Goal: Task Accomplishment & Management: Use online tool/utility

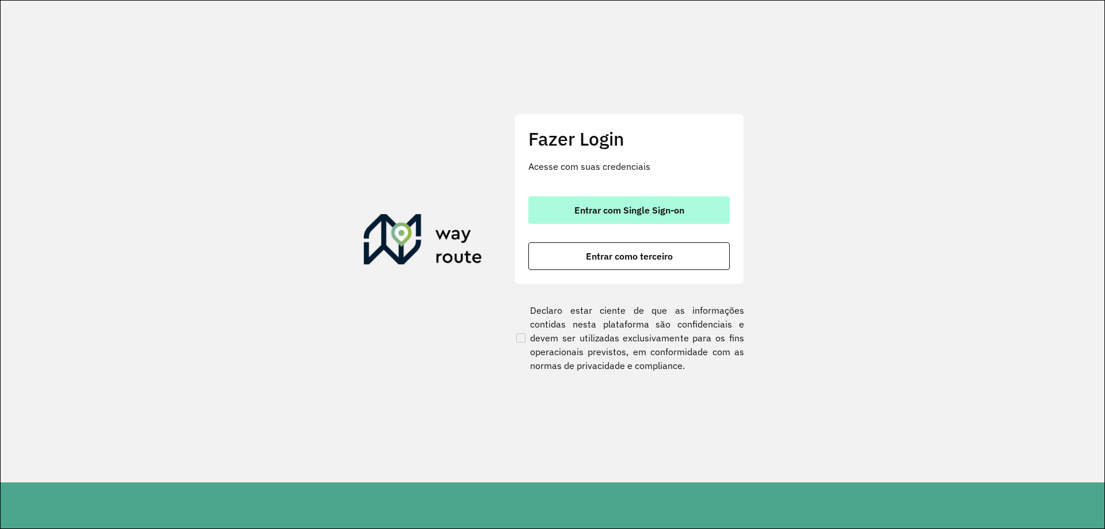
click at [673, 204] on button "Entrar com Single Sign-on" at bounding box center [628, 210] width 201 height 28
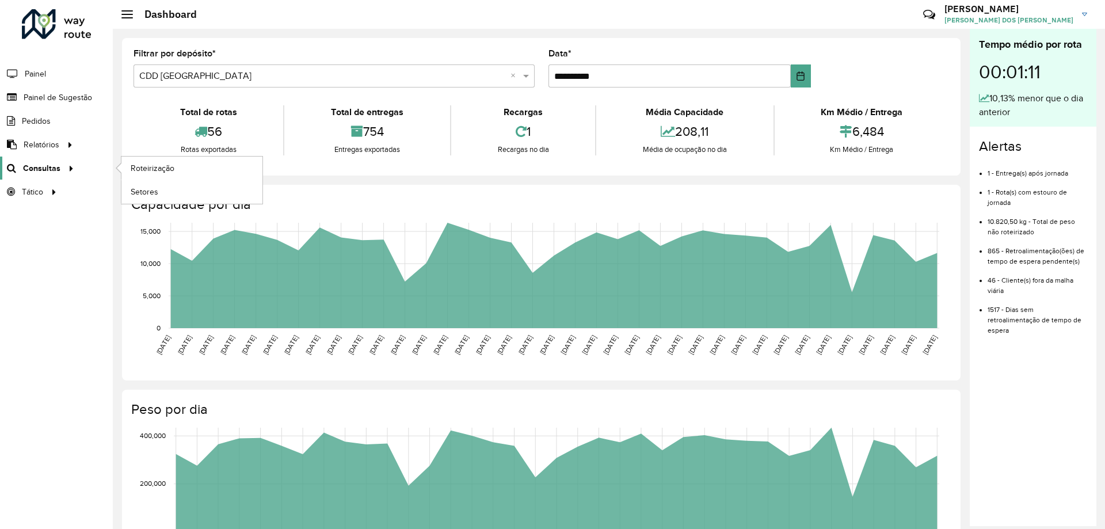
click at [57, 175] on link "Consultas" at bounding box center [39, 167] width 78 height 23
click at [162, 169] on span "Roteirização" at bounding box center [154, 168] width 47 height 12
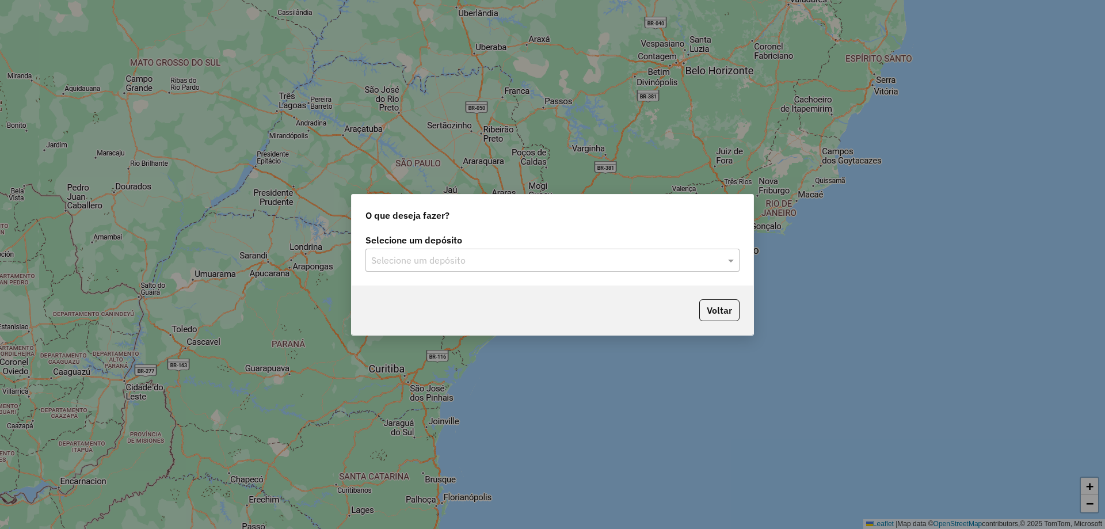
click at [473, 255] on input "text" at bounding box center [540, 261] width 339 height 14
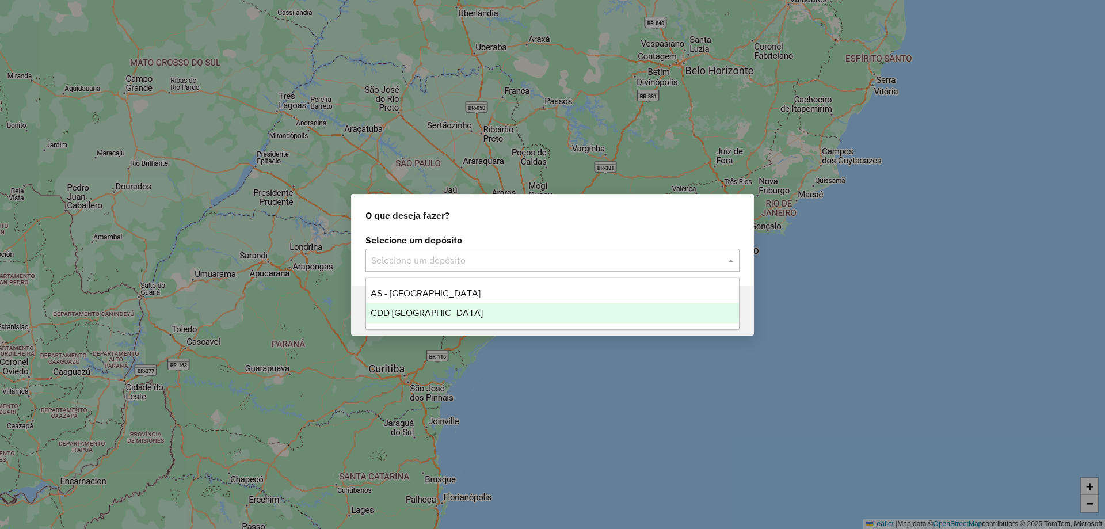
click at [458, 315] on div "CDD [GEOGRAPHIC_DATA]" at bounding box center [552, 313] width 373 height 20
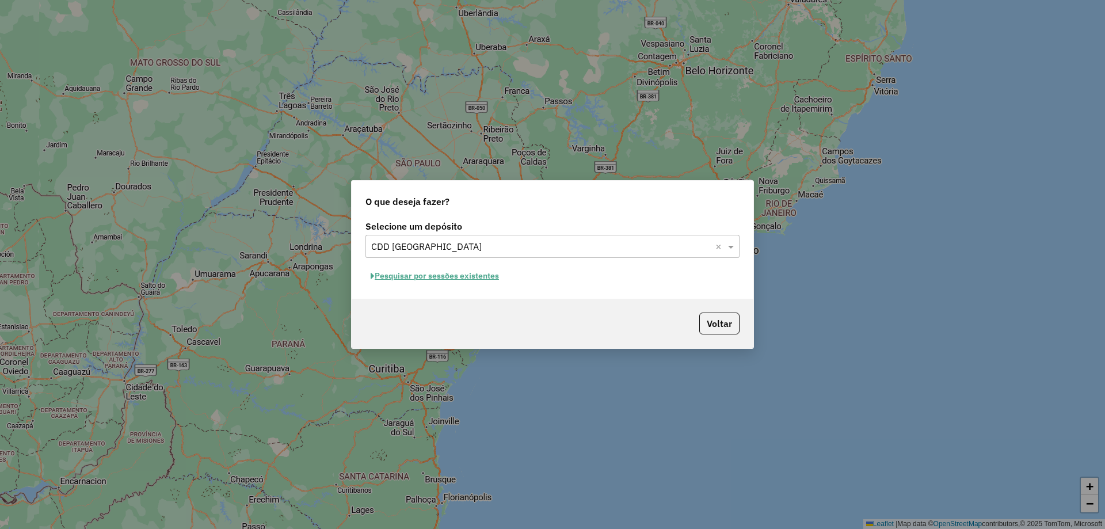
click at [434, 273] on button "Pesquisar por sessões existentes" at bounding box center [434, 276] width 139 height 18
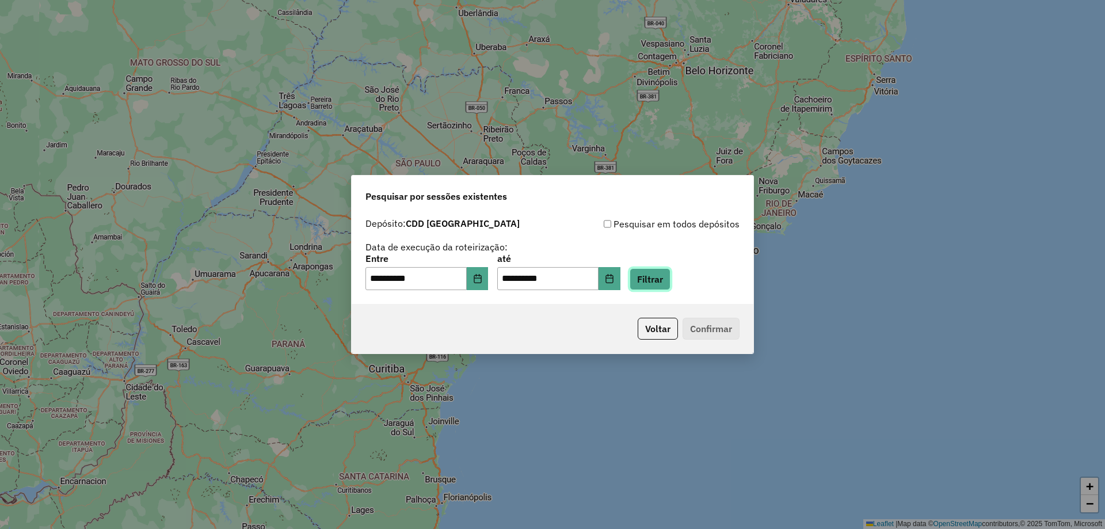
click at [666, 273] on button "Filtrar" at bounding box center [649, 279] width 41 height 22
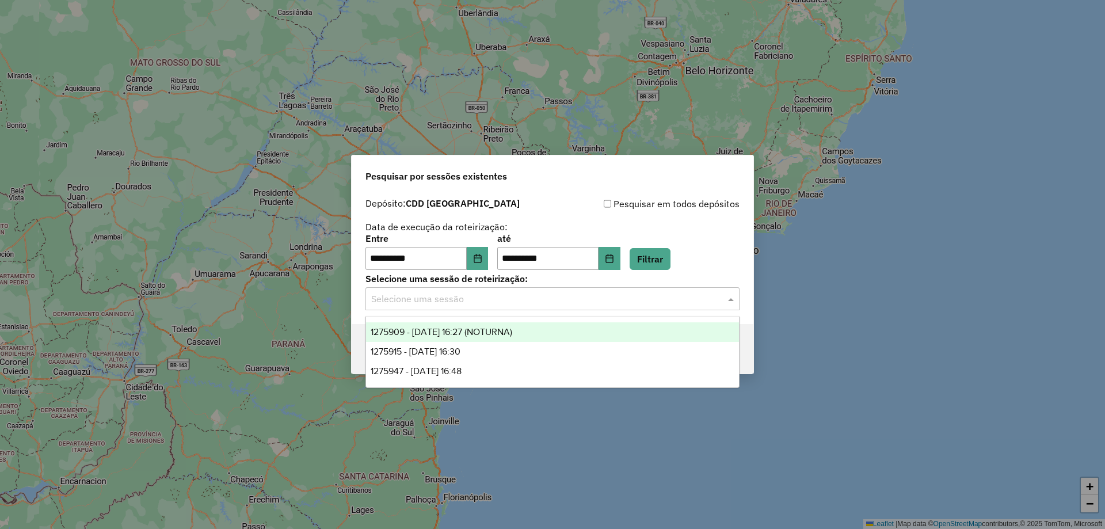
click at [452, 308] on div "Selecione uma sessão" at bounding box center [552, 298] width 374 height 23
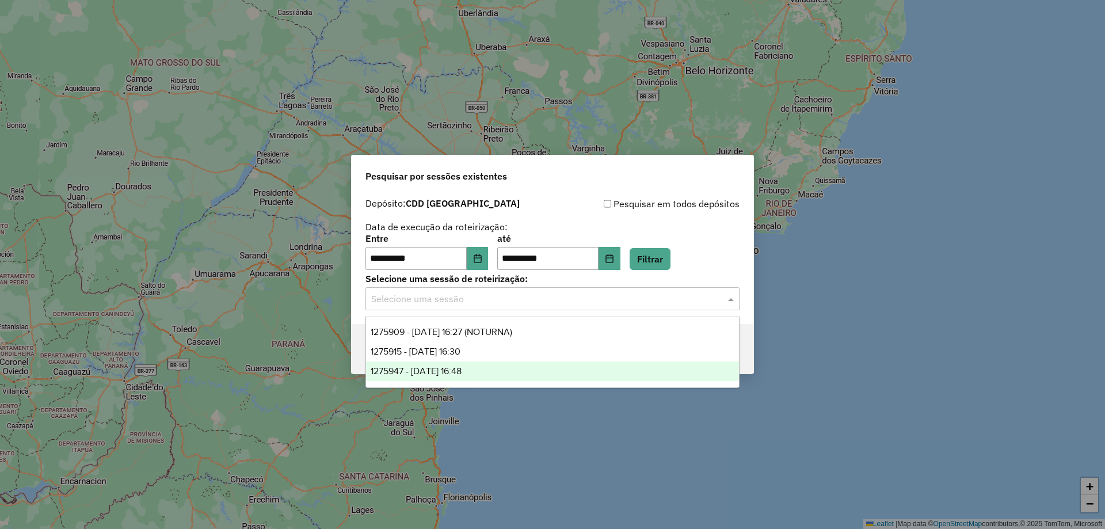
click at [436, 374] on span "1275947 - [DATE] 16:48" at bounding box center [415, 371] width 91 height 10
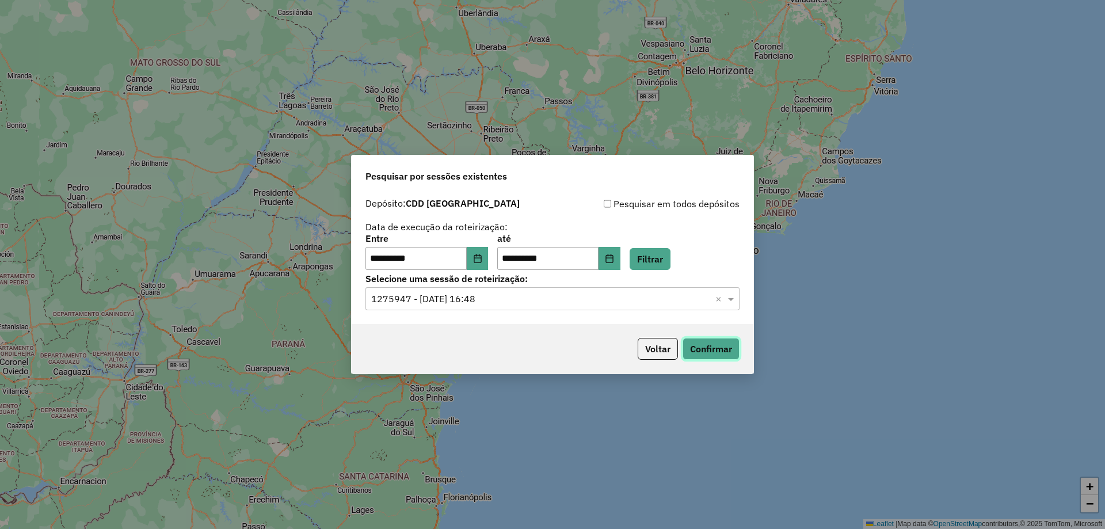
click at [704, 356] on button "Confirmar" at bounding box center [710, 349] width 57 height 22
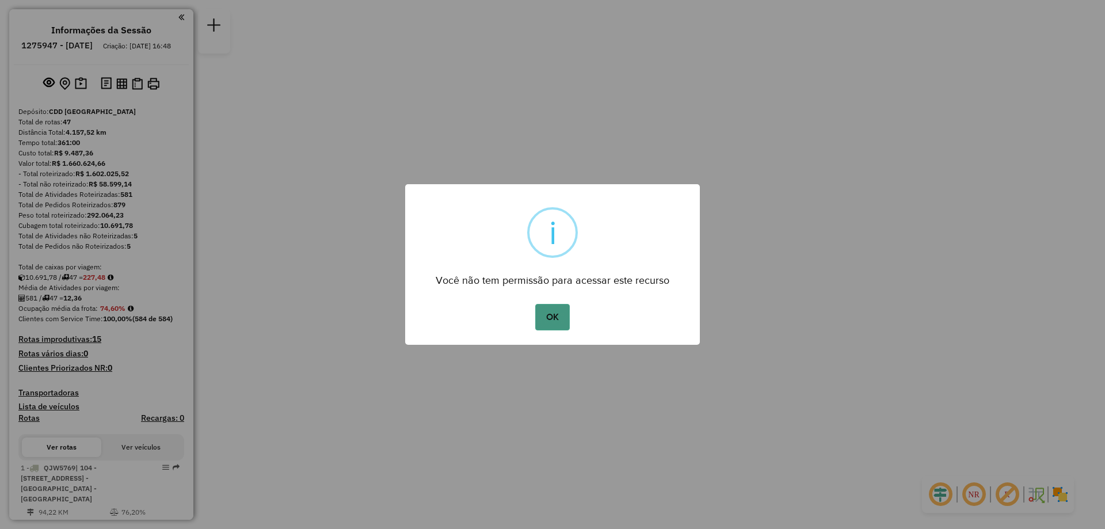
click at [549, 315] on button "OK" at bounding box center [552, 317] width 34 height 26
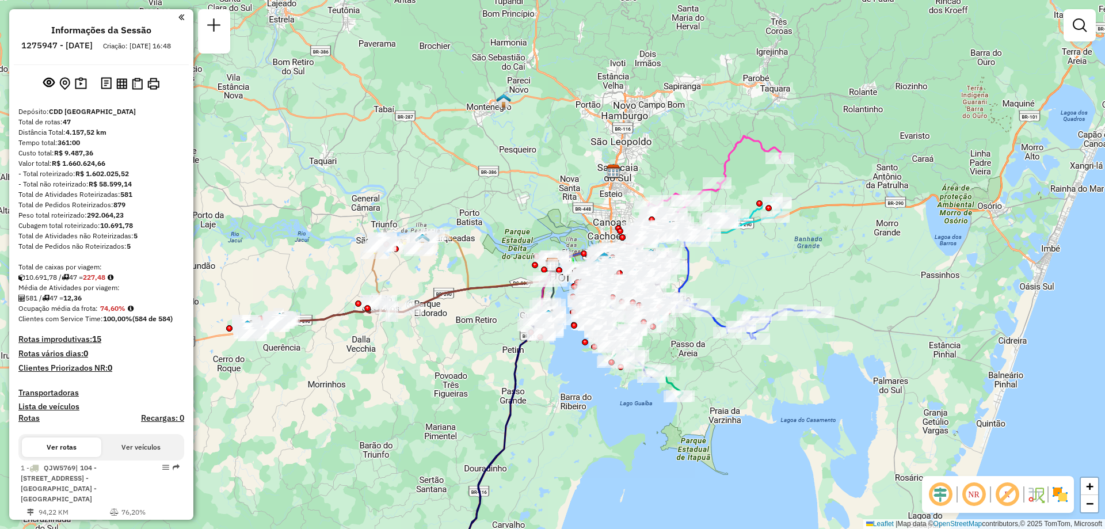
click at [1075, 29] on em at bounding box center [1079, 25] width 14 height 14
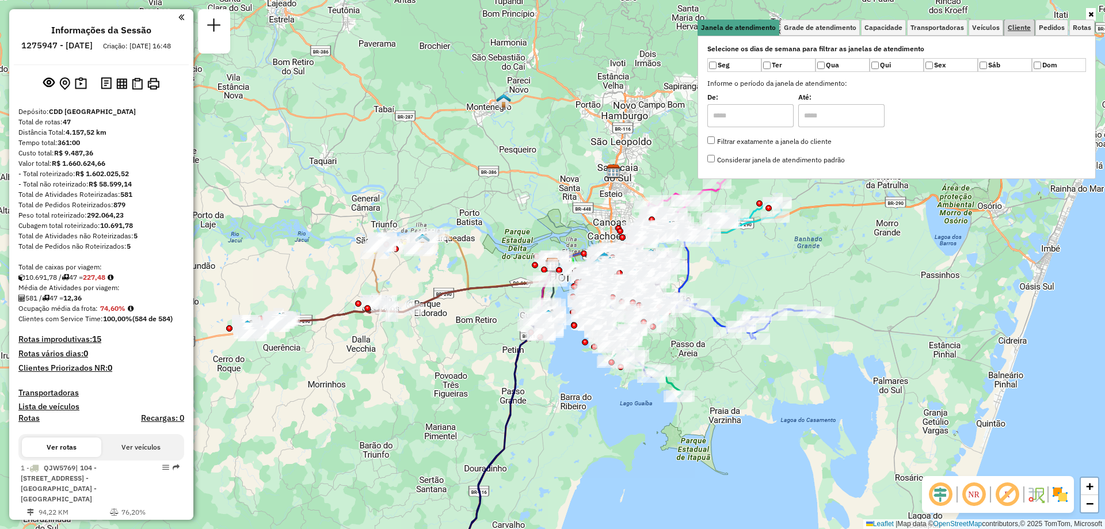
click at [1019, 29] on span "Cliente" at bounding box center [1018, 27] width 23 height 7
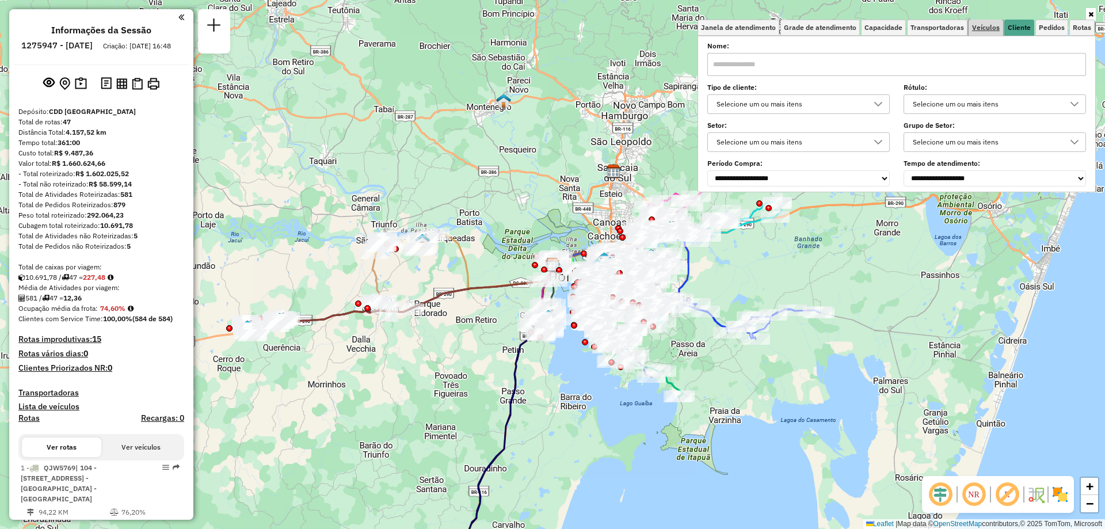
click at [982, 29] on span "Veículos" at bounding box center [986, 27] width 28 height 7
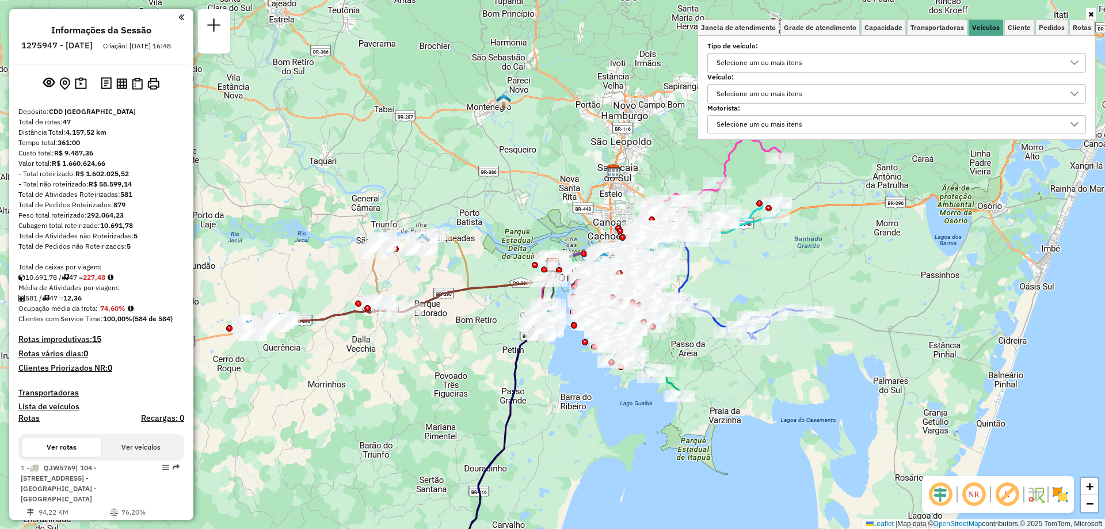
click at [757, 90] on div "Selecione um ou mais itens" at bounding box center [759, 94] width 94 height 18
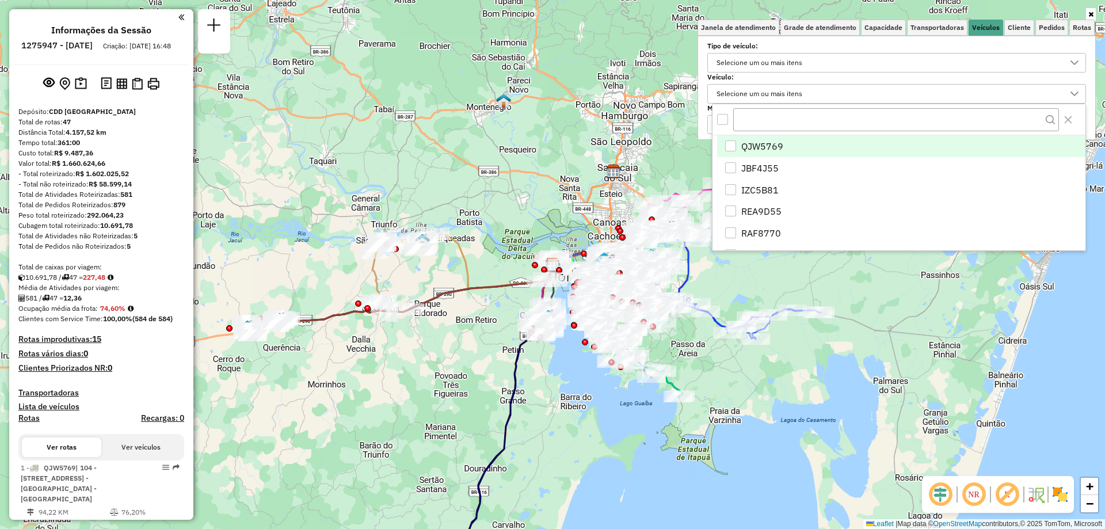
scroll to position [7, 40]
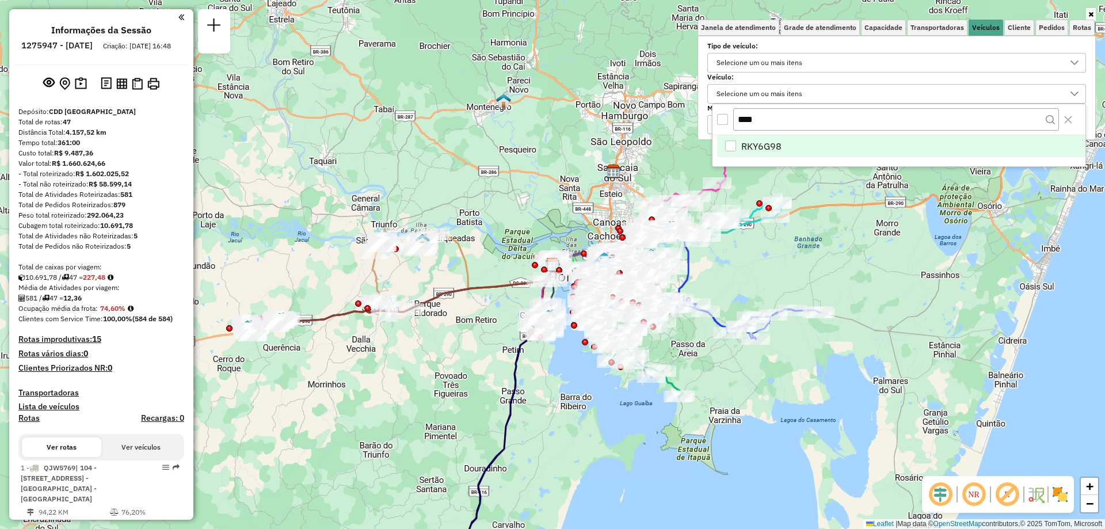
type input "****"
click at [734, 142] on div "RKY6G98" at bounding box center [730, 145] width 11 height 11
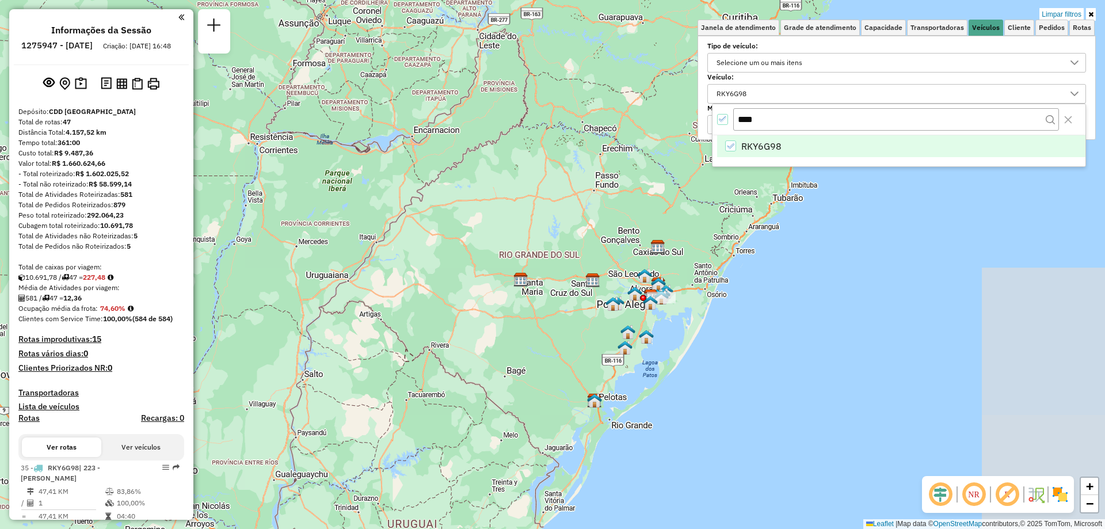
drag, startPoint x: 948, startPoint y: 279, endPoint x: 782, endPoint y: 263, distance: 166.4
click at [792, 257] on div "Limpar filtros Janela de atendimento Grade de atendimento Capacidade Transporta…" at bounding box center [552, 264] width 1105 height 529
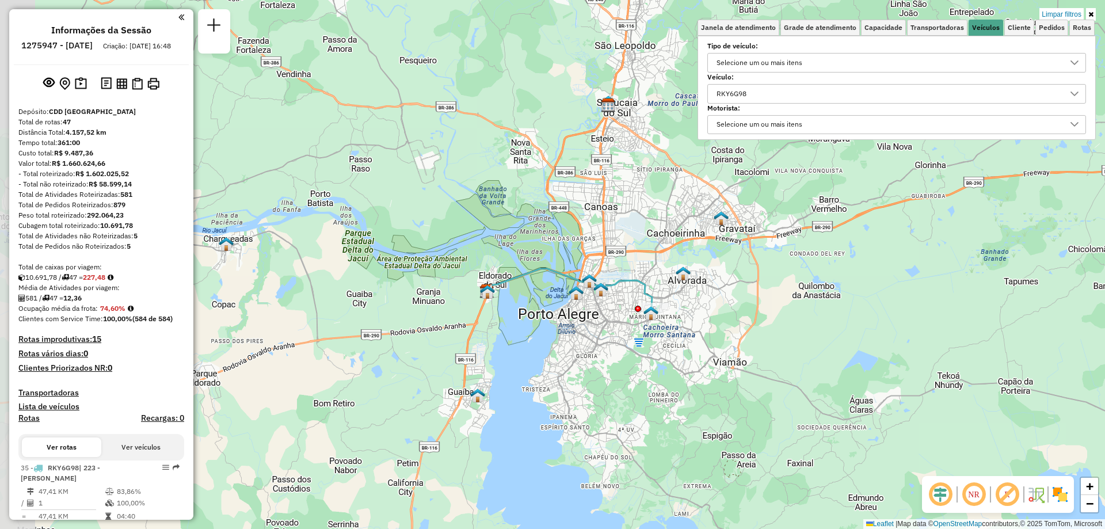
drag, startPoint x: 455, startPoint y: 303, endPoint x: 601, endPoint y: 366, distance: 159.2
click at [601, 366] on div "Limpar filtros Janela de atendimento Grade de atendimento Capacidade Transporta…" at bounding box center [552, 264] width 1105 height 529
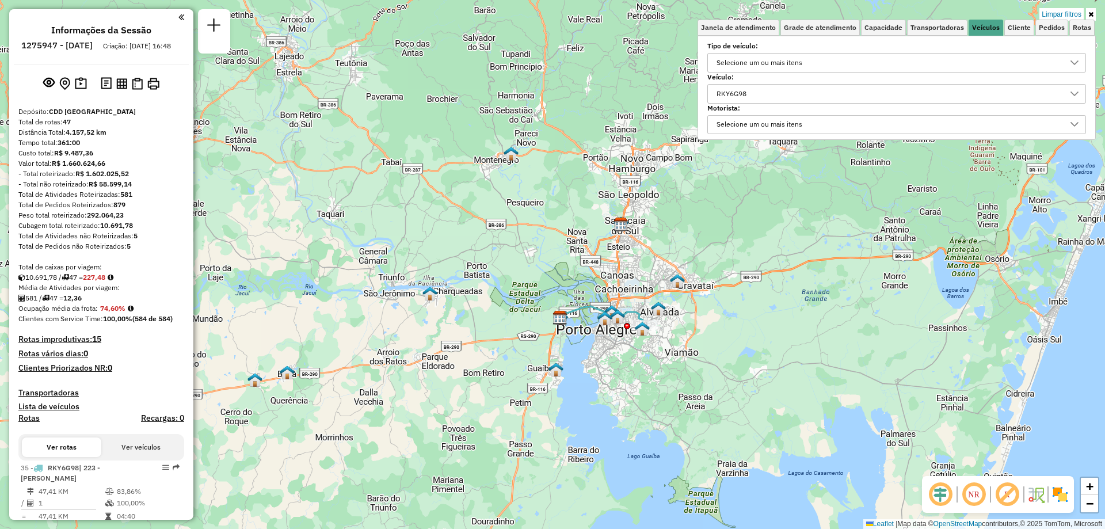
click at [772, 97] on div "RKY6G98" at bounding box center [887, 94] width 351 height 18
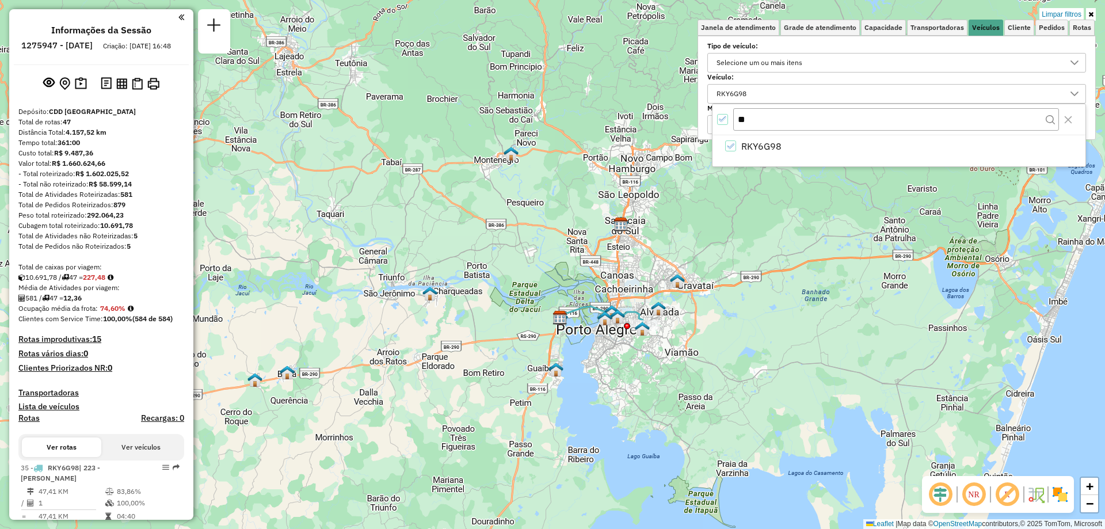
type input "*"
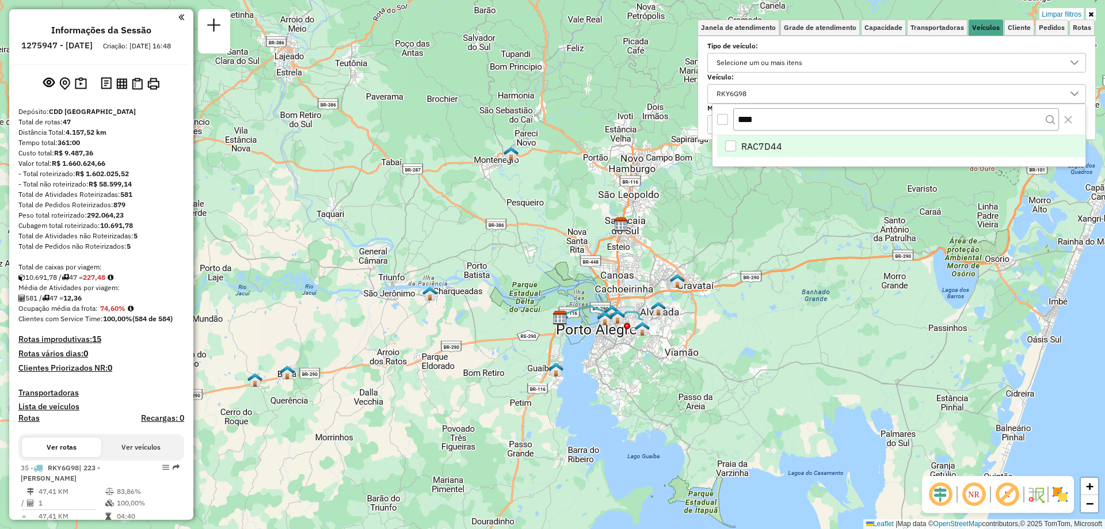
type input "****"
drag, startPoint x: 740, startPoint y: 154, endPoint x: 733, endPoint y: 151, distance: 8.0
click at [733, 151] on li "RAC7D44" at bounding box center [901, 146] width 368 height 22
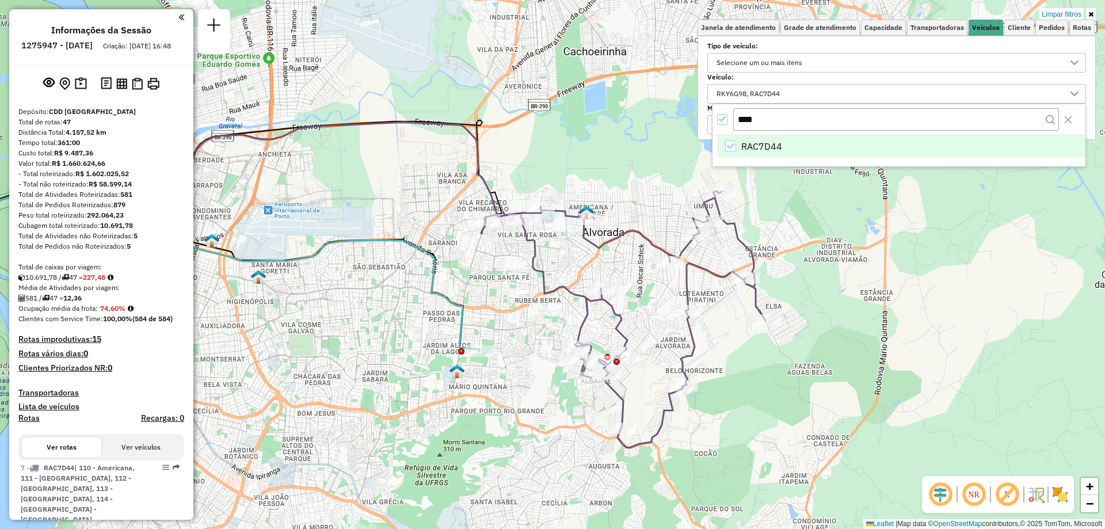
drag, startPoint x: 858, startPoint y: 319, endPoint x: 764, endPoint y: 366, distance: 105.5
click at [764, 366] on div "Limpar filtros Janela de atendimento Grade de atendimento Capacidade Transporta…" at bounding box center [552, 264] width 1105 height 529
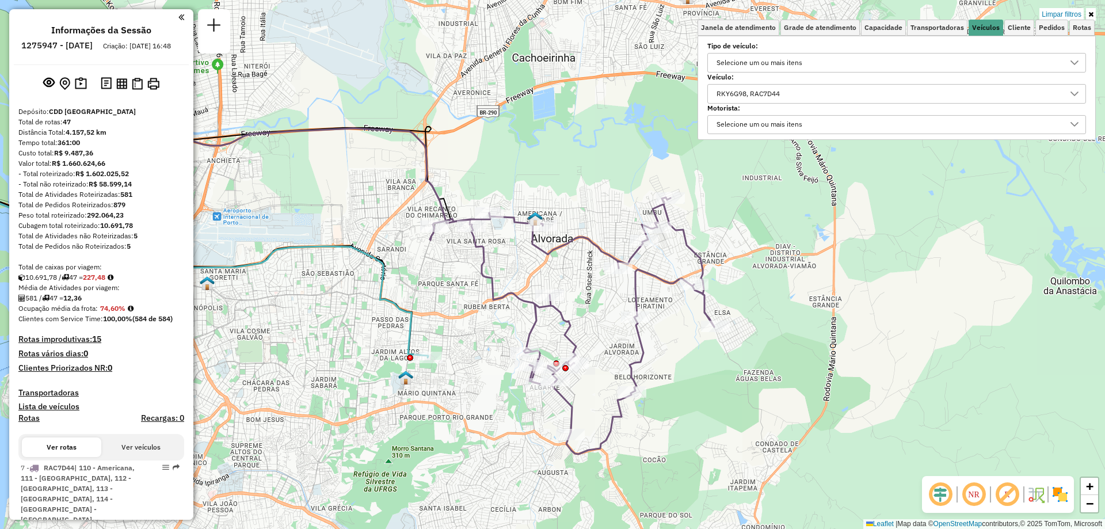
drag, startPoint x: 933, startPoint y: 309, endPoint x: 881, endPoint y: 315, distance: 51.6
click at [881, 315] on div "Limpar filtros Janela de atendimento Grade de atendimento Capacidade Transporta…" at bounding box center [552, 264] width 1105 height 529
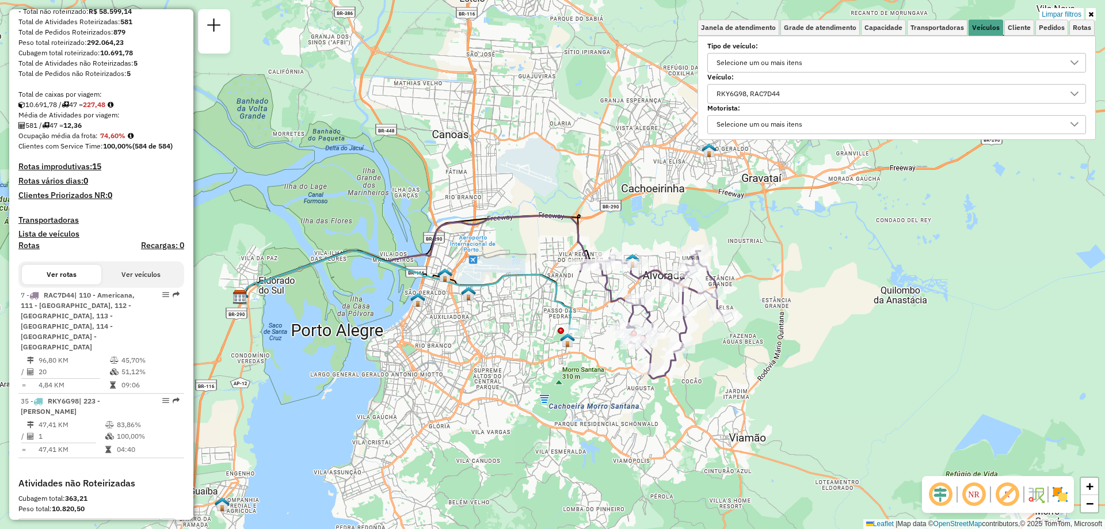
scroll to position [230, 0]
